Goal: Task Accomplishment & Management: Use online tool/utility

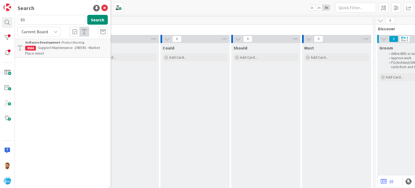
scroll to position [0, 394]
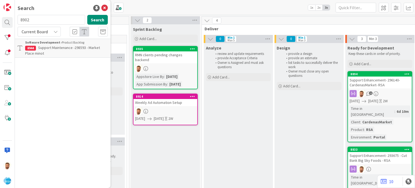
type input "8902"
click at [46, 42] on b "Software Development ›" at bounding box center [43, 42] width 37 height 4
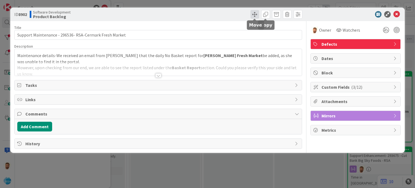
click at [251, 15] on span at bounding box center [254, 14] width 9 height 9
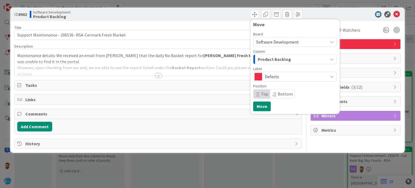
click at [258, 54] on button "Product Backlog" at bounding box center [295, 59] width 84 height 10
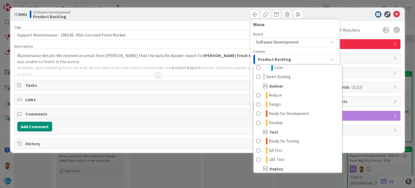
scroll to position [97, 0]
click at [279, 127] on div "Test" at bounding box center [297, 131] width 89 height 9
click at [277, 120] on span "Develop" at bounding box center [276, 122] width 14 height 6
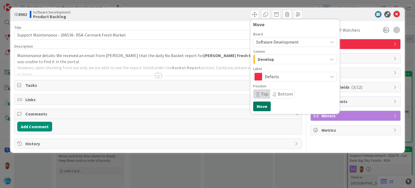
click at [262, 104] on button "Move" at bounding box center [262, 106] width 18 height 10
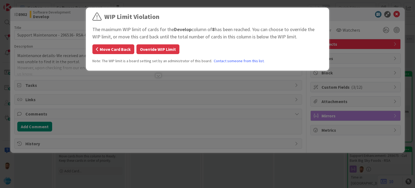
click at [127, 52] on button "Move Card Back" at bounding box center [113, 49] width 42 height 10
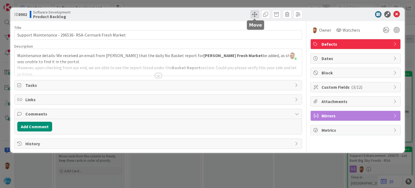
click at [254, 12] on span at bounding box center [254, 14] width 9 height 9
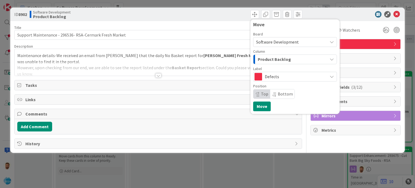
click at [271, 62] on span "Product Backlog" at bounding box center [274, 59] width 33 height 7
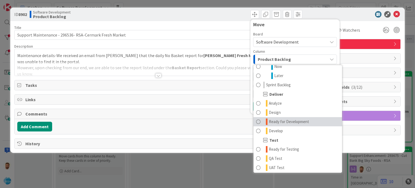
scroll to position [88, 0]
click at [287, 124] on link "Ready for Development" at bounding box center [297, 121] width 89 height 9
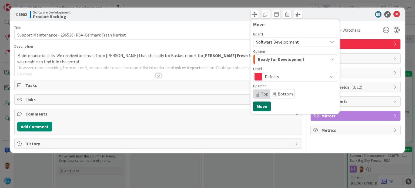
click at [259, 105] on button "Move" at bounding box center [262, 106] width 18 height 10
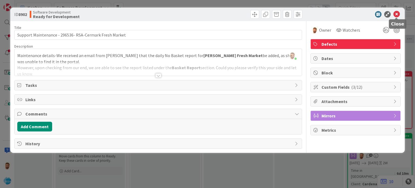
click at [395, 17] on icon at bounding box center [396, 14] width 6 height 6
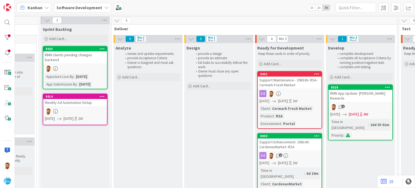
scroll to position [0, 489]
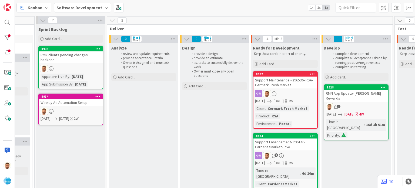
click at [285, 77] on div "Support Maintenance - 296536- RSA-Cermark Fresh Market" at bounding box center [285, 82] width 64 height 12
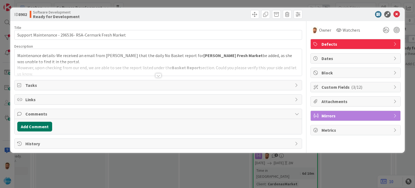
click at [42, 125] on button "Add Comment" at bounding box center [34, 126] width 35 height 10
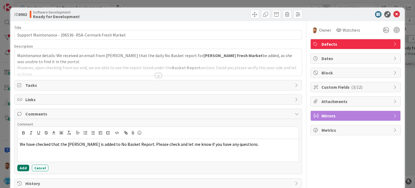
click at [27, 170] on button "Add" at bounding box center [23, 167] width 12 height 6
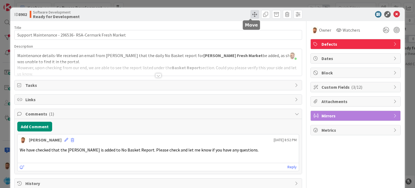
click at [250, 13] on span at bounding box center [254, 14] width 9 height 9
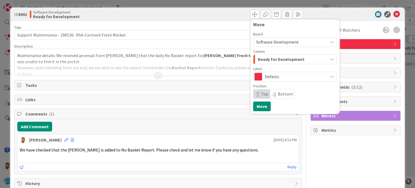
click at [269, 55] on div "Ready for Development" at bounding box center [291, 59] width 71 height 9
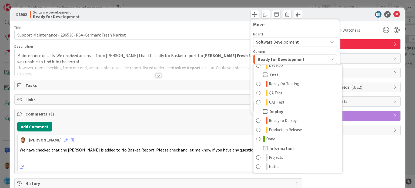
scroll to position [154, 0]
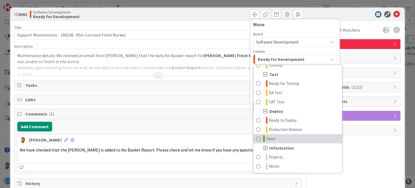
click at [258, 140] on link "Done" at bounding box center [297, 138] width 89 height 9
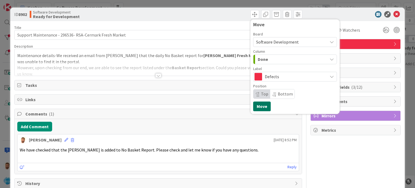
click at [260, 106] on button "Move" at bounding box center [262, 106] width 18 height 10
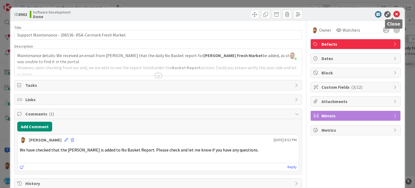
click at [393, 16] on icon at bounding box center [396, 14] width 6 height 6
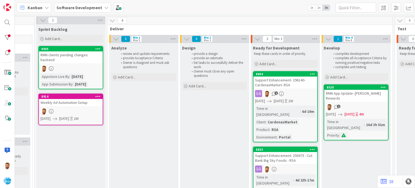
click at [343, 96] on div "RMN App Update- [PERSON_NAME] Rewards" at bounding box center [356, 96] width 64 height 12
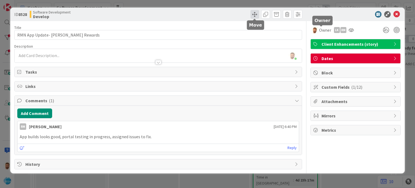
click at [256, 15] on span at bounding box center [254, 14] width 9 height 9
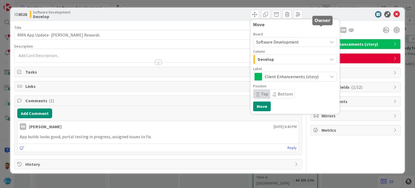
click at [269, 59] on span "Develop" at bounding box center [266, 59] width 16 height 7
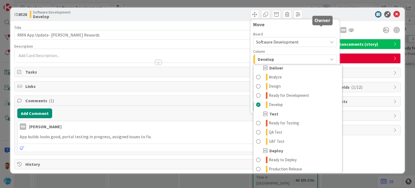
scroll to position [114, 0]
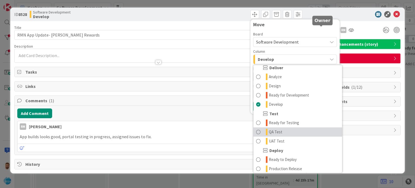
click at [290, 127] on link "QA Test" at bounding box center [297, 131] width 89 height 9
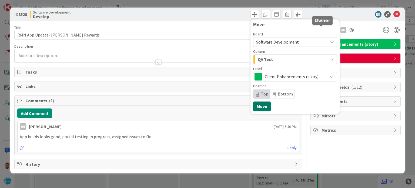
click at [263, 107] on button "Move" at bounding box center [262, 106] width 18 height 10
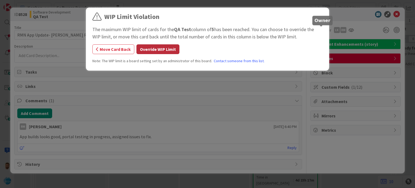
click at [161, 49] on button "Override WIP Limit" at bounding box center [157, 49] width 43 height 10
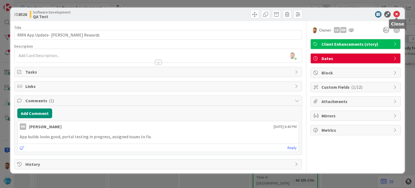
click at [396, 11] on icon at bounding box center [396, 14] width 6 height 6
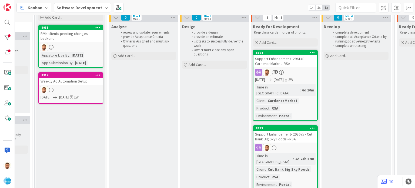
scroll to position [20, 489]
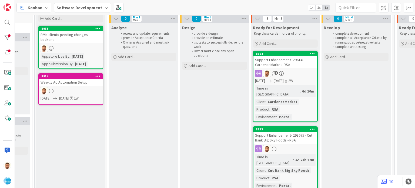
click at [278, 67] on div "Support Enhancement- 296140- CardenasMarket- RSA" at bounding box center [285, 62] width 64 height 12
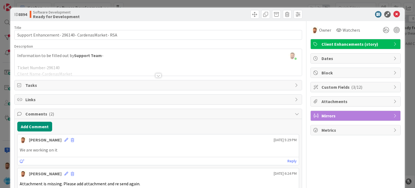
click at [155, 75] on div at bounding box center [158, 75] width 6 height 4
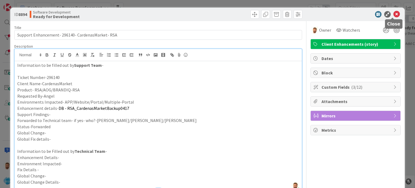
click at [393, 17] on icon at bounding box center [396, 14] width 6 height 6
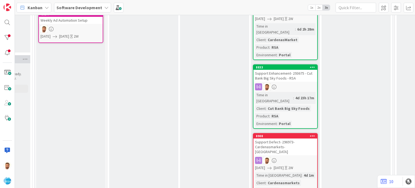
scroll to position [82, 489]
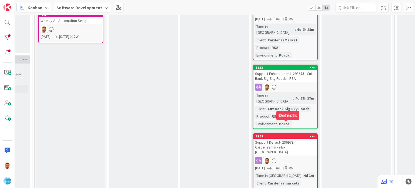
click at [283, 139] on div "Support Defect- 296973-Cardenasmarkets- [GEOGRAPHIC_DATA]" at bounding box center [285, 147] width 64 height 17
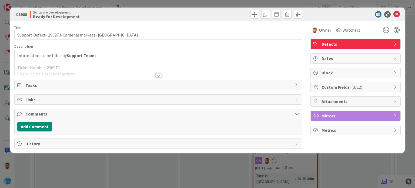
click at [157, 74] on div at bounding box center [158, 75] width 6 height 4
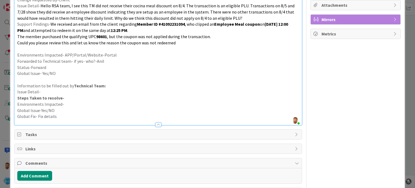
scroll to position [117, 0]
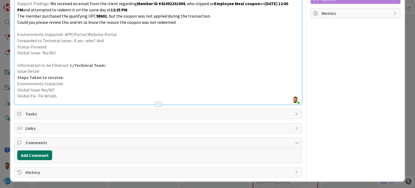
click at [43, 153] on button "Add Comment" at bounding box center [34, 155] width 35 height 10
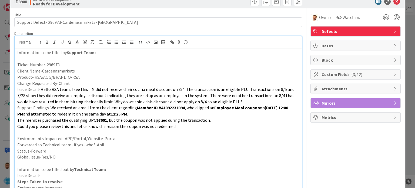
scroll to position [0, 0]
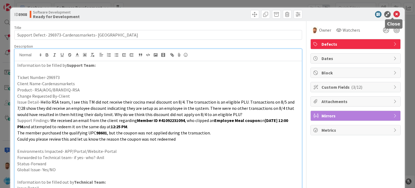
click at [393, 15] on icon at bounding box center [396, 14] width 6 height 6
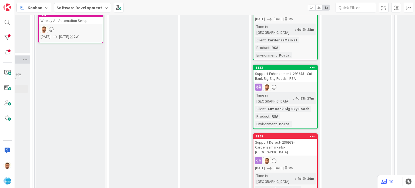
scroll to position [84, 489]
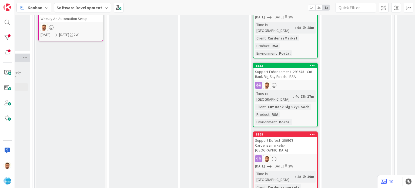
click at [268, 137] on div "Support Defect- 296973-Cardenasmarkets- [GEOGRAPHIC_DATA]" at bounding box center [285, 145] width 64 height 17
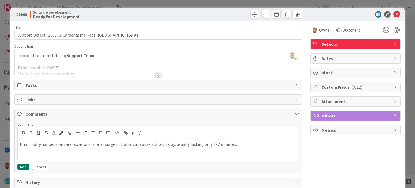
click at [27, 167] on button "Add" at bounding box center [23, 166] width 12 height 6
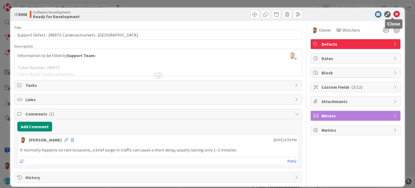
click at [393, 12] on icon at bounding box center [396, 14] width 6 height 6
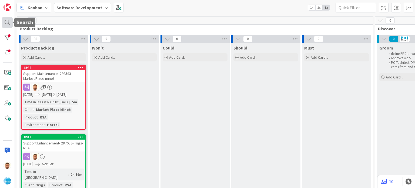
click at [7, 19] on div at bounding box center [7, 22] width 11 height 11
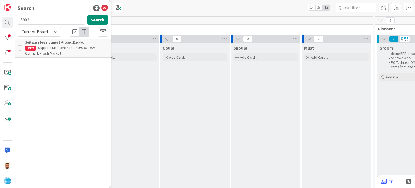
click at [49, 21] on input "8902" at bounding box center [51, 20] width 67 height 10
type input "8937"
click at [56, 51] on span "All Clients - Request for Retailer Contact Details & Policy Links (CSV Format P…" at bounding box center [64, 50] width 78 height 11
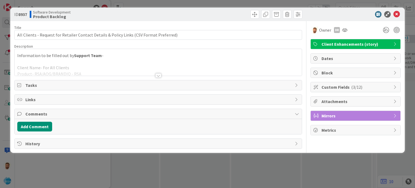
click at [154, 75] on div at bounding box center [157, 73] width 287 height 6
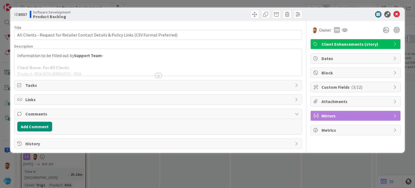
click at [158, 75] on div at bounding box center [158, 75] width 6 height 4
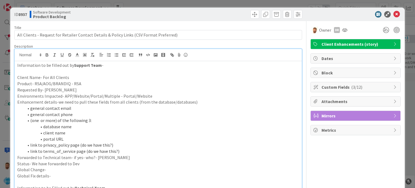
scroll to position [22, 0]
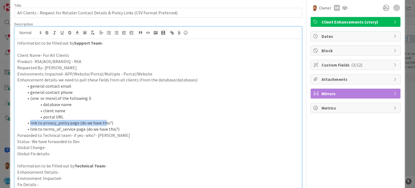
drag, startPoint x: 25, startPoint y: 123, endPoint x: 105, endPoint y: 124, distance: 79.9
click at [105, 124] on li "link to privacy_policy page (do we have this?)" at bounding box center [161, 123] width 275 height 6
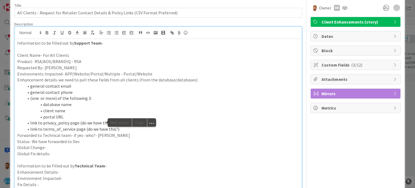
click at [122, 130] on li "link to terms_of_service page (do we have this?)" at bounding box center [161, 129] width 275 height 6
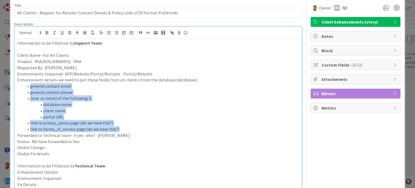
drag, startPoint x: 129, startPoint y: 130, endPoint x: 25, endPoint y: 87, distance: 112.0
click at [25, 87] on ol "general contact email general contact phone (one or more) of the following 3: d…" at bounding box center [157, 107] width 281 height 49
click at [103, 106] on li "database name" at bounding box center [161, 104] width 275 height 6
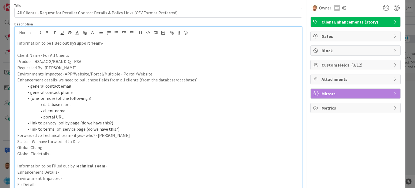
click at [133, 111] on li "client name" at bounding box center [161, 110] width 275 height 6
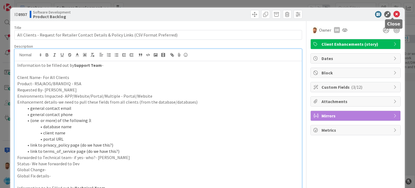
click at [393, 13] on icon at bounding box center [396, 14] width 6 height 6
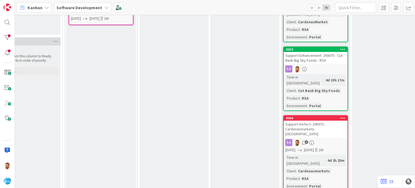
scroll to position [100, 458]
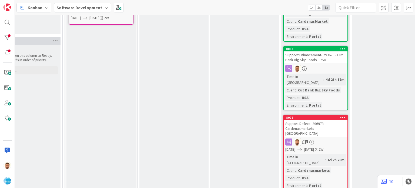
click at [306, 120] on link "8908 Support Defect- 296973-Cardenasmarkets- RSA 1 [DATE] [DATE] 2W Time in Col…" at bounding box center [315, 152] width 65 height 76
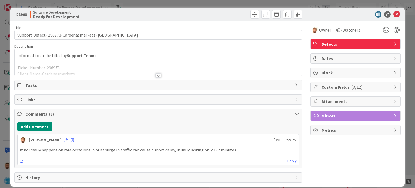
click at [396, 14] on div at bounding box center [353, 14] width 96 height 6
click at [393, 14] on icon at bounding box center [396, 14] width 6 height 6
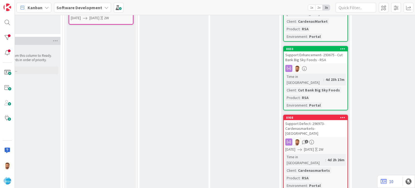
click at [319, 120] on link "8908 Support Defect- 296973-Cardenasmarkets- RSA 1 [DATE] [DATE] 2W Time in Col…" at bounding box center [315, 152] width 65 height 76
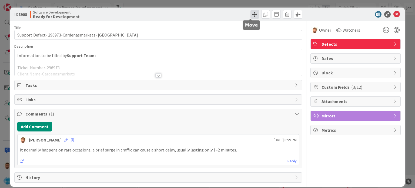
click at [250, 13] on span at bounding box center [254, 14] width 9 height 9
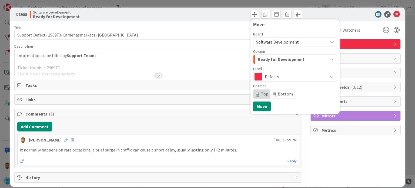
click at [264, 55] on div "Ready for Development" at bounding box center [291, 59] width 71 height 9
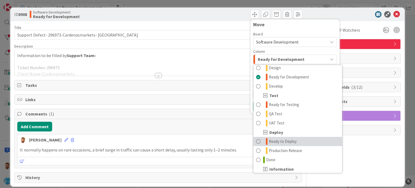
scroll to position [143, 0]
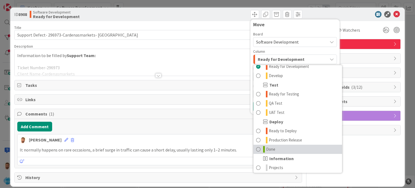
click at [274, 149] on link "Done" at bounding box center [297, 148] width 89 height 9
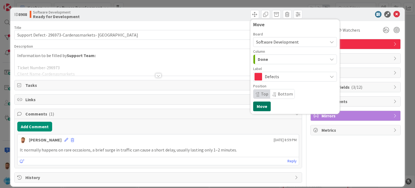
click at [259, 104] on button "Move" at bounding box center [262, 106] width 18 height 10
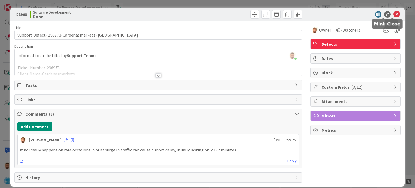
click at [393, 12] on icon at bounding box center [396, 14] width 6 height 6
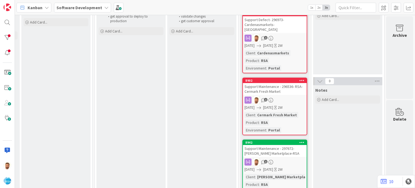
scroll to position [0, 1008]
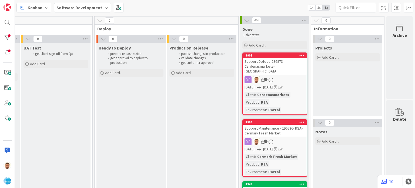
click at [264, 62] on div "Support Defect- 296973-Cardenasmarkets- [GEOGRAPHIC_DATA]" at bounding box center [275, 66] width 64 height 17
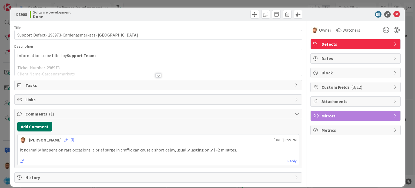
click at [35, 126] on button "Add Comment" at bounding box center [34, 126] width 35 height 10
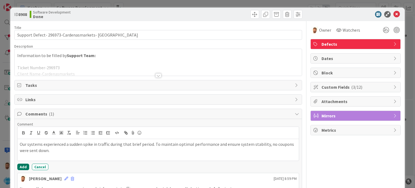
click at [26, 165] on button "Add" at bounding box center [23, 166] width 12 height 6
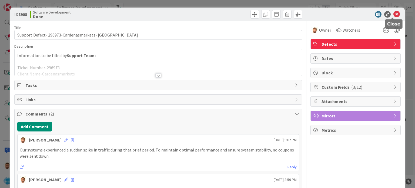
click at [393, 14] on icon at bounding box center [396, 14] width 6 height 6
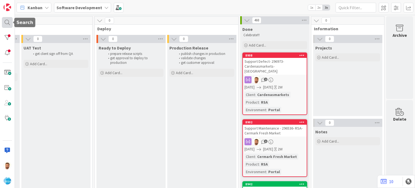
click at [9, 20] on div at bounding box center [7, 22] width 11 height 11
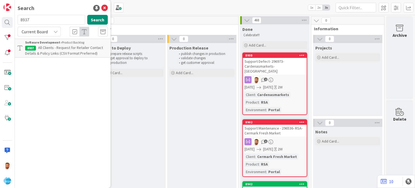
click at [39, 18] on input "8937" at bounding box center [51, 20] width 67 height 10
type input "8941"
click at [49, 50] on p "Support Enhancement- 287688- Trigs- RSA" at bounding box center [66, 48] width 83 height 6
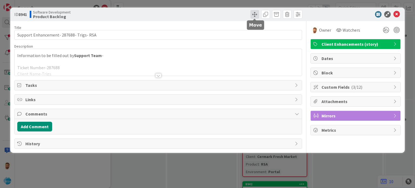
click at [259, 15] on span at bounding box center [254, 14] width 9 height 9
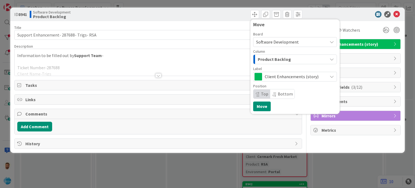
click at [267, 65] on div "Board Software Development Column Product Backlog Label Client Enhancements (st…" at bounding box center [295, 65] width 84 height 66
click at [270, 57] on span "Product Backlog" at bounding box center [274, 59] width 33 height 7
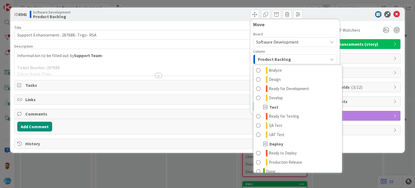
scroll to position [121, 0]
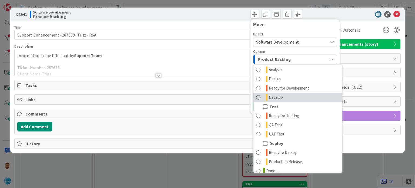
click at [284, 97] on link "Develop" at bounding box center [297, 97] width 89 height 9
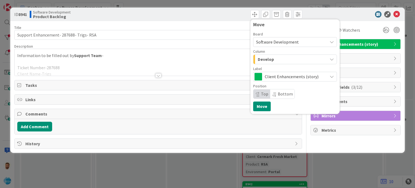
click at [273, 56] on div "Develop" at bounding box center [291, 59] width 71 height 9
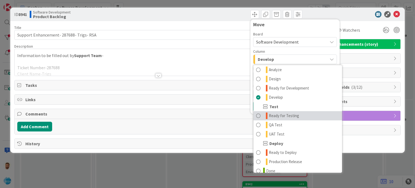
scroll to position [140, 0]
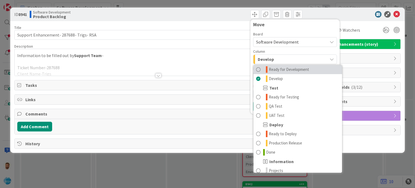
click at [283, 69] on span "Ready for Development" at bounding box center [289, 69] width 40 height 6
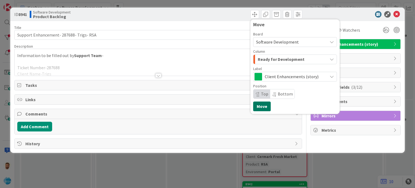
click at [262, 106] on button "Move" at bounding box center [262, 106] width 18 height 10
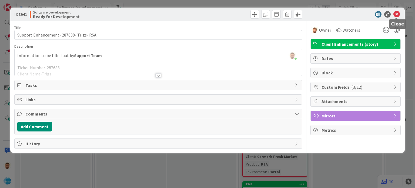
click at [396, 15] on icon at bounding box center [396, 14] width 6 height 6
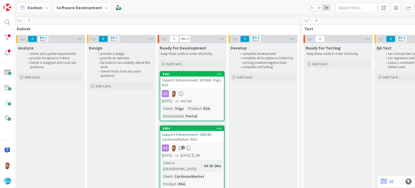
scroll to position [0, 580]
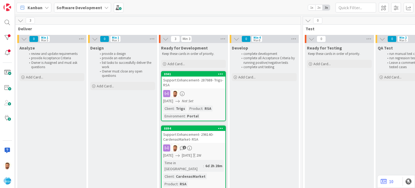
click at [187, 83] on div "Support Enhancement- 287688- Trigs- RSA" at bounding box center [193, 82] width 64 height 12
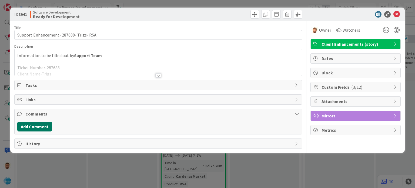
click at [35, 128] on button "Add Comment" at bounding box center [34, 126] width 35 height 10
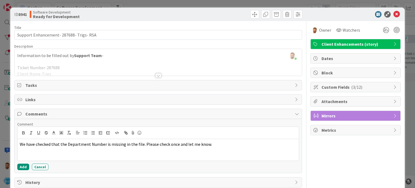
click at [19, 162] on div "Comment We have checked that the Department Number is missing in the file. Plea…" at bounding box center [157, 145] width 281 height 48
click at [22, 163] on button "Add" at bounding box center [23, 166] width 12 height 6
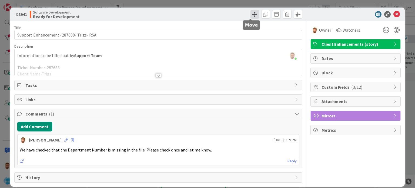
click at [250, 15] on span at bounding box center [254, 14] width 9 height 9
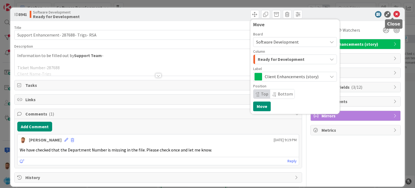
click at [394, 12] on icon at bounding box center [396, 14] width 6 height 6
